Goal: Task Accomplishment & Management: Use online tool/utility

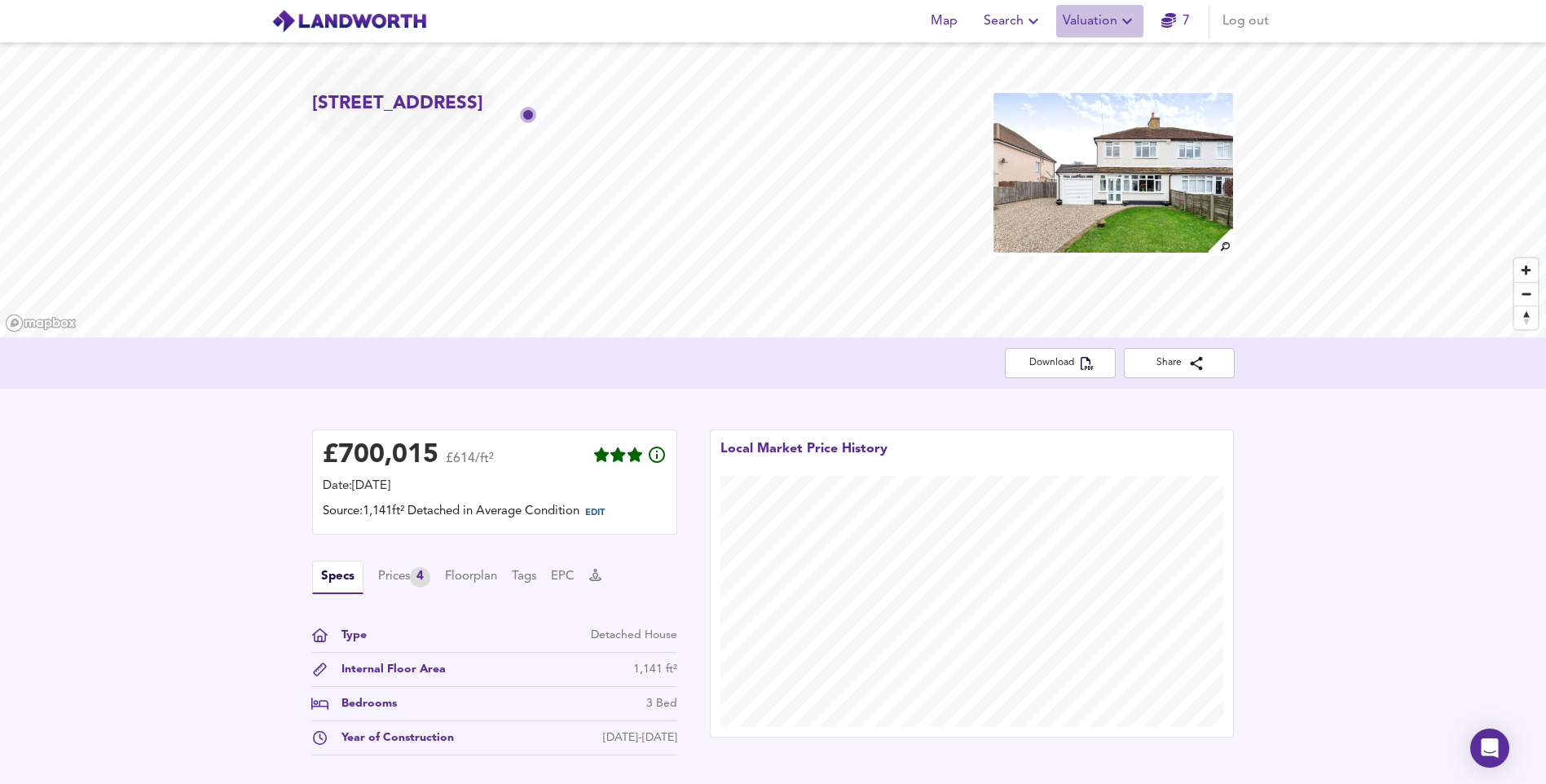
click at [1125, 25] on icon "button" at bounding box center [1128, 21] width 20 height 20
drag, startPoint x: 1114, startPoint y: 52, endPoint x: 782, endPoint y: 552, distance: 600.2
click at [1114, 52] on li "New Valuation Report" at bounding box center [1100, 59] width 195 height 30
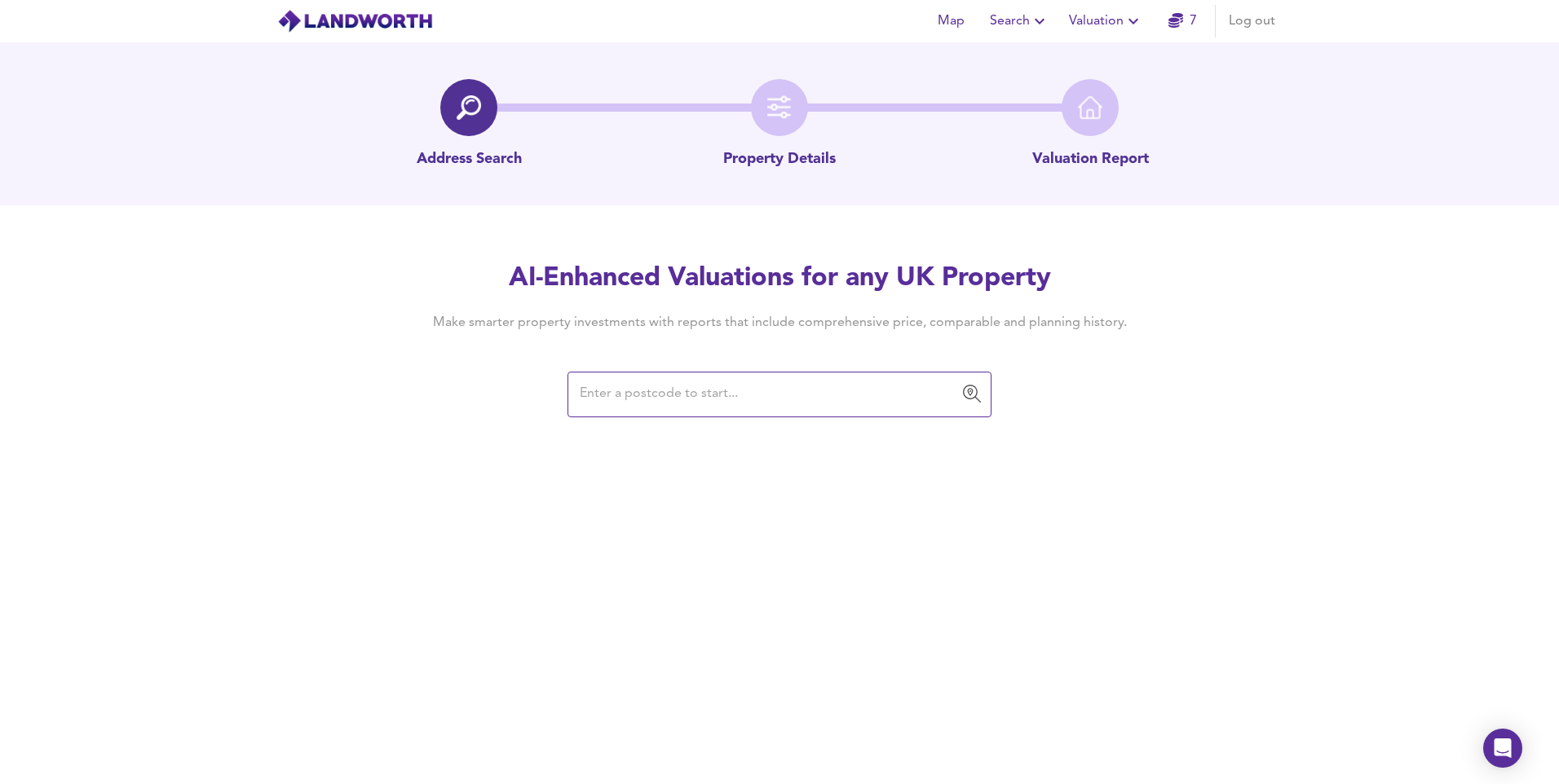
click at [831, 404] on input "text" at bounding box center [767, 394] width 385 height 31
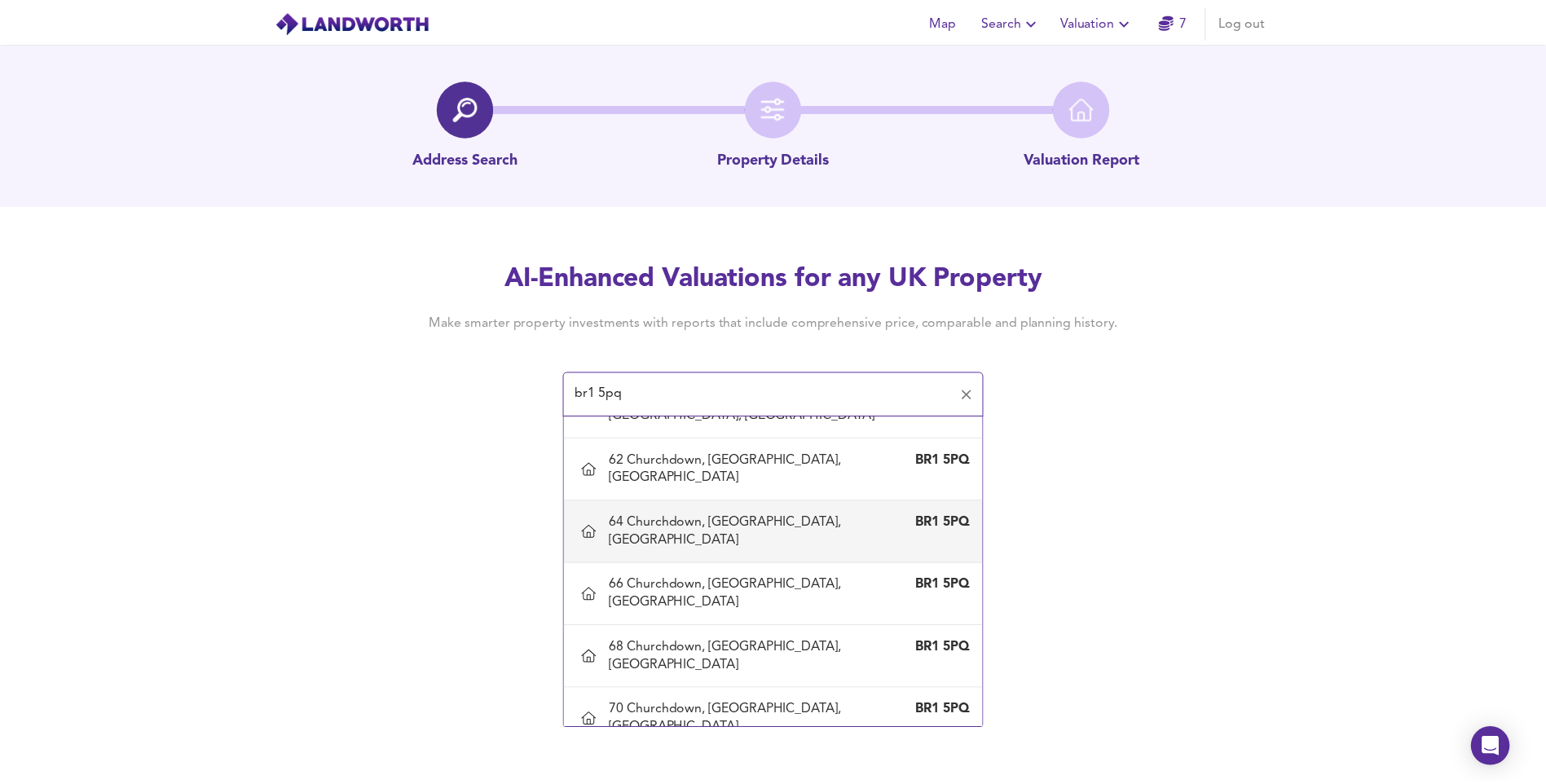
scroll to position [81, 0]
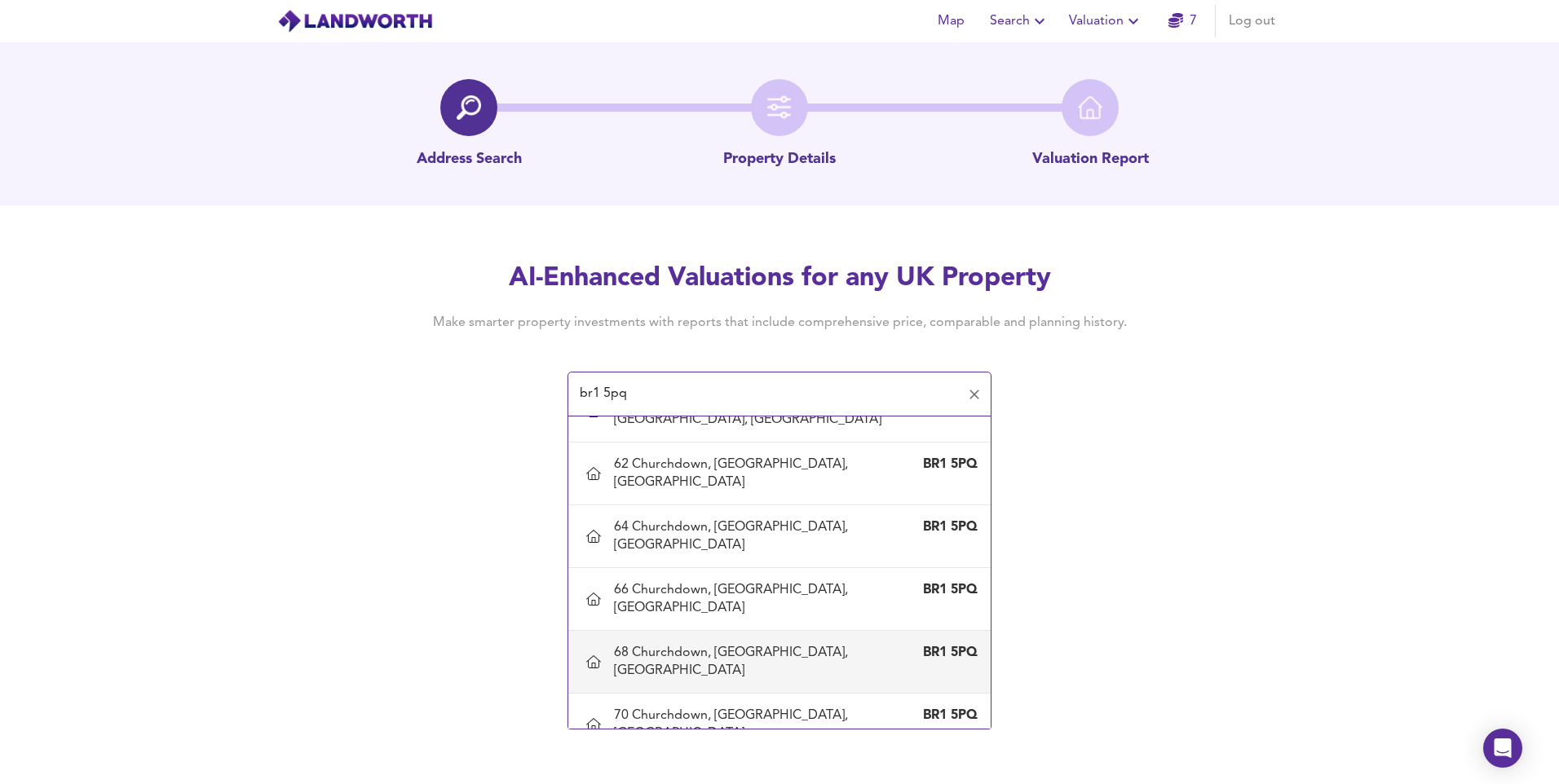
click at [740, 643] on div "68 Churchdown, [GEOGRAPHIC_DATA], [GEOGRAPHIC_DATA]" at bounding box center [763, 662] width 298 height 36
type input "68 Churchdown, [GEOGRAPHIC_DATA], [GEOGRAPHIC_DATA]"
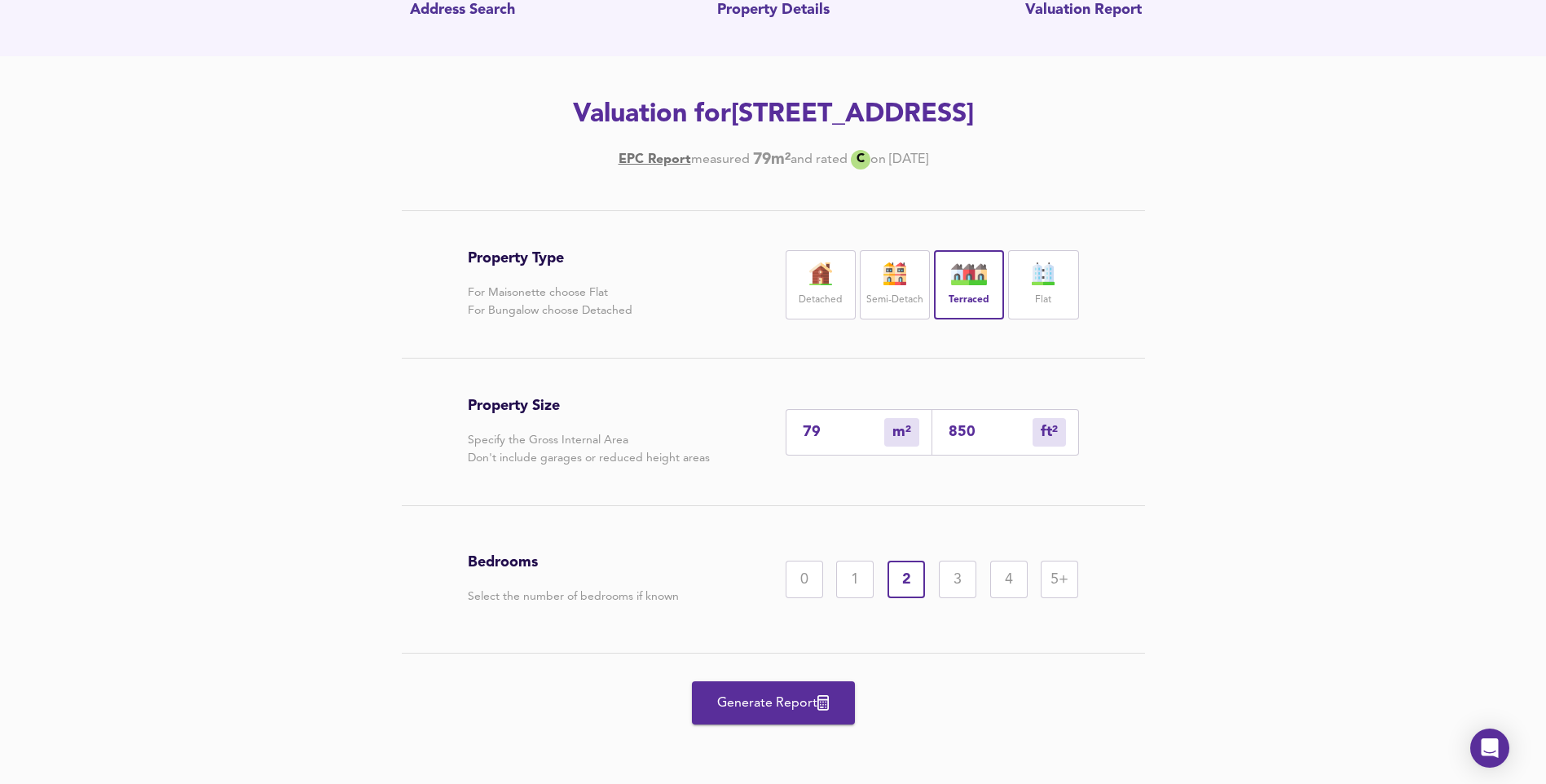
scroll to position [150, 0]
click at [780, 707] on span "Generate Report" at bounding box center [773, 703] width 131 height 23
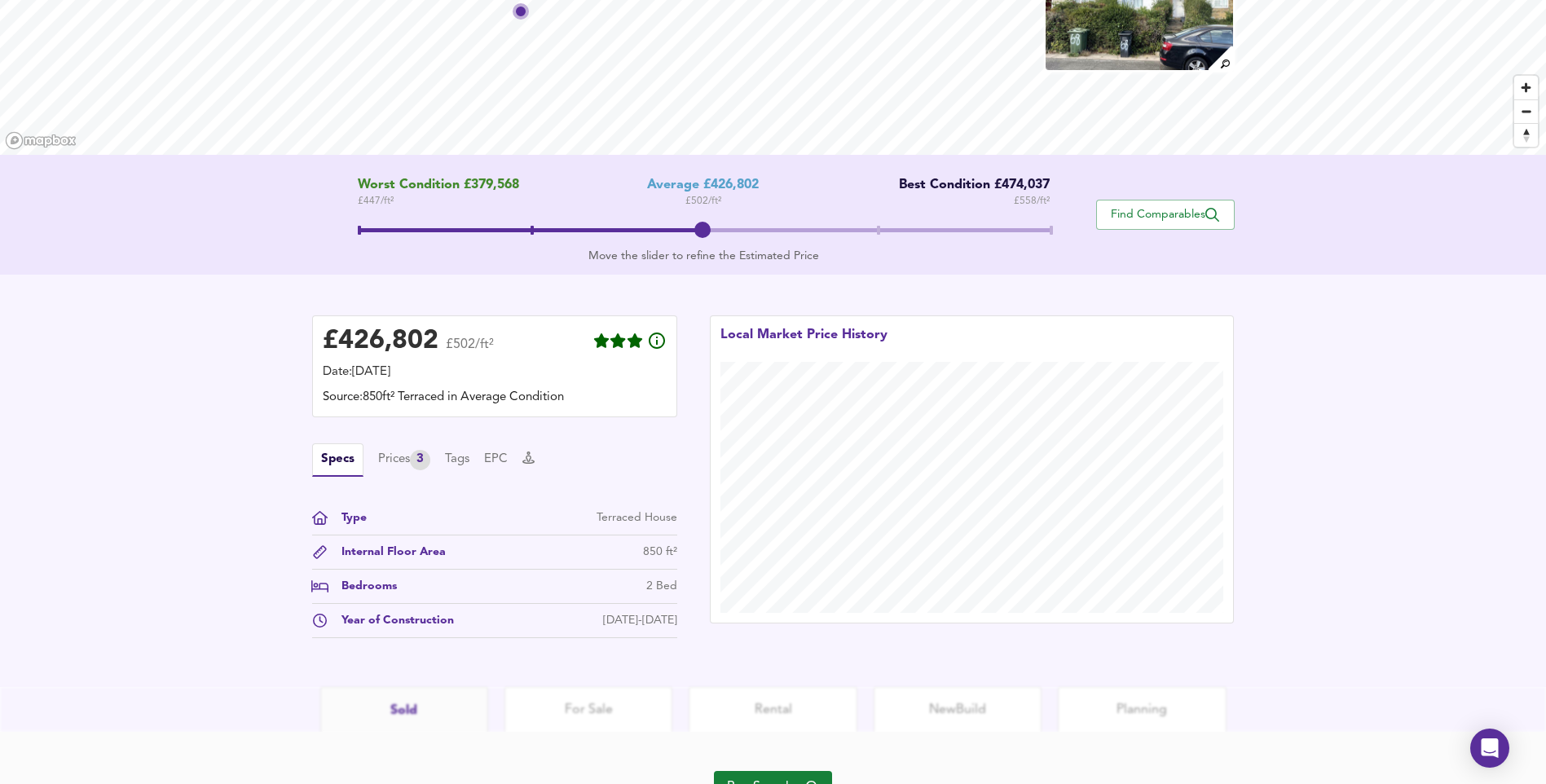
scroll to position [261, 0]
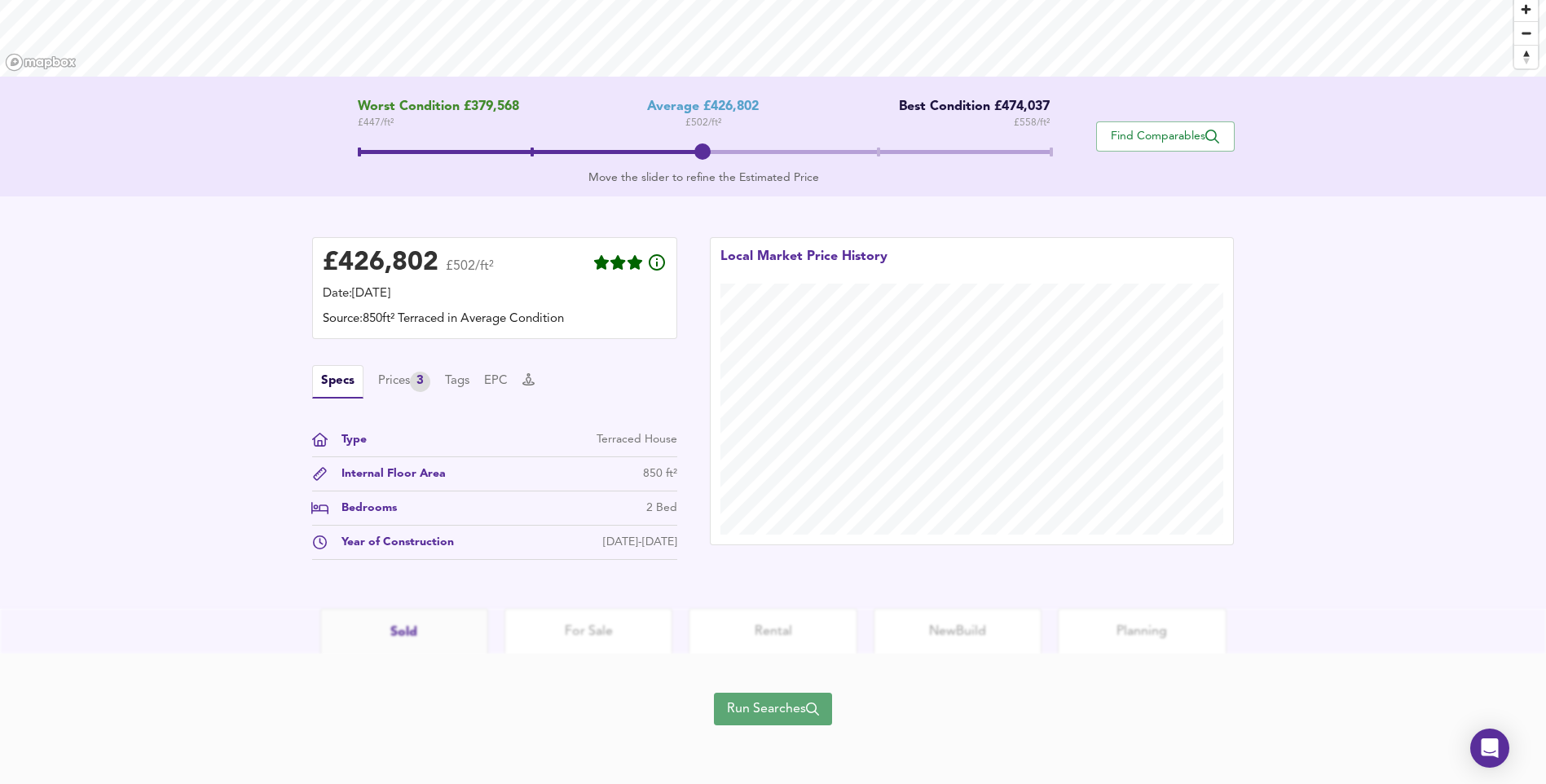
click at [729, 716] on span "Run Searches" at bounding box center [773, 709] width 92 height 23
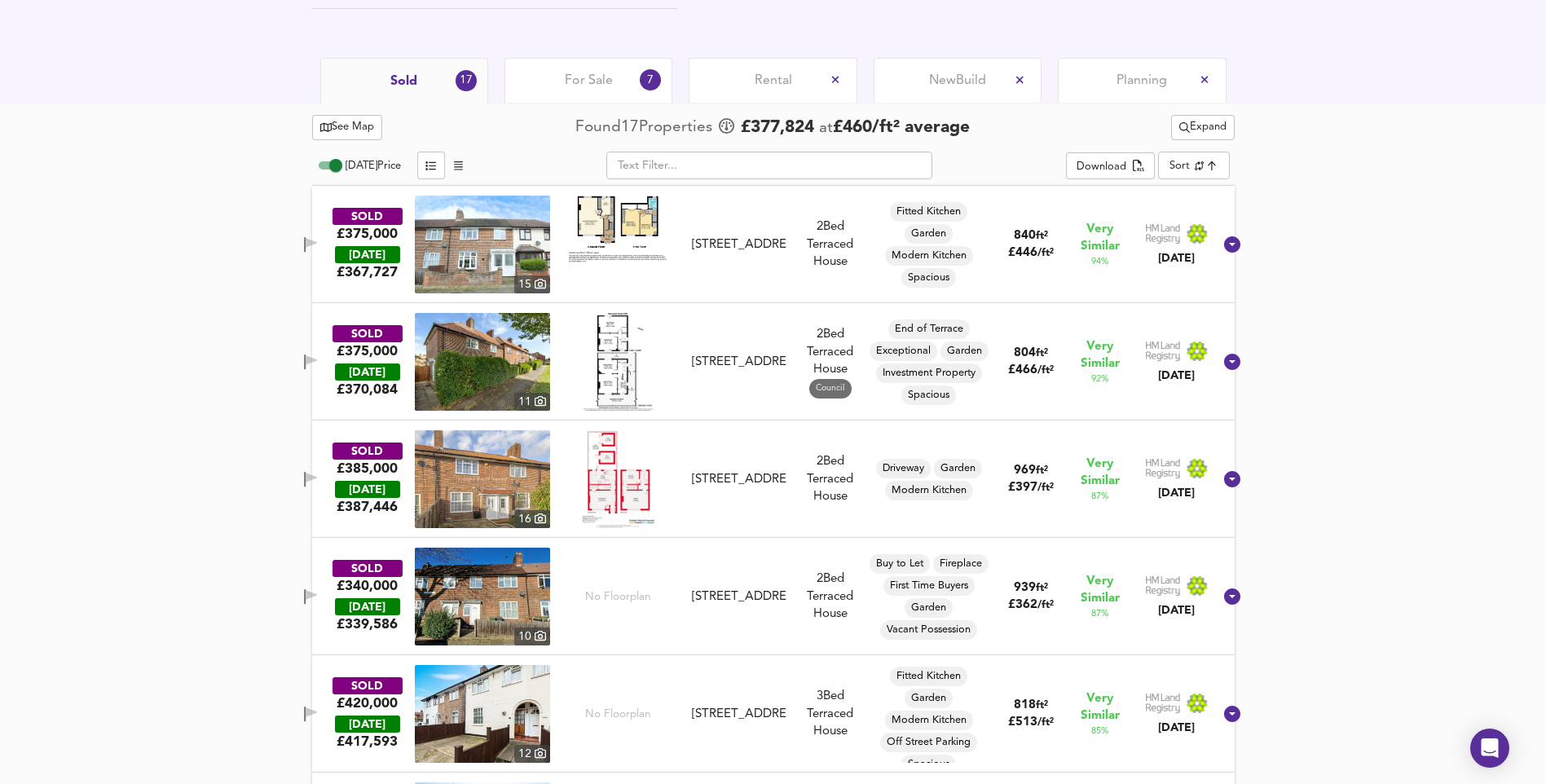
scroll to position [750, 0]
